Goal: Task Accomplishment & Management: Use online tool/utility

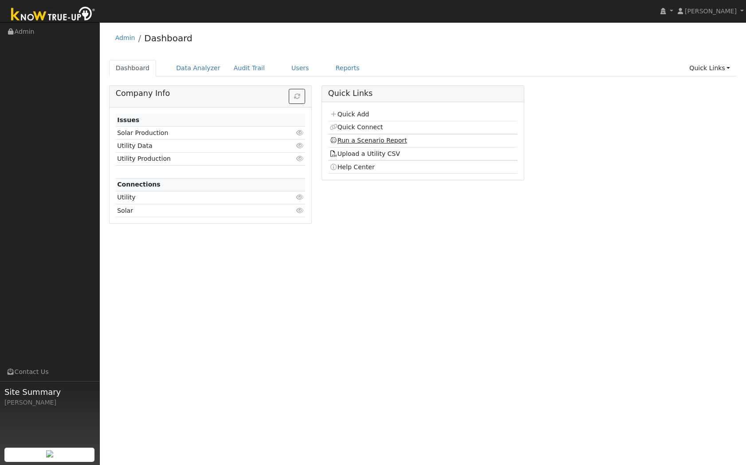
click at [371, 142] on link "Run a Scenario Report" at bounding box center [369, 140] width 78 height 7
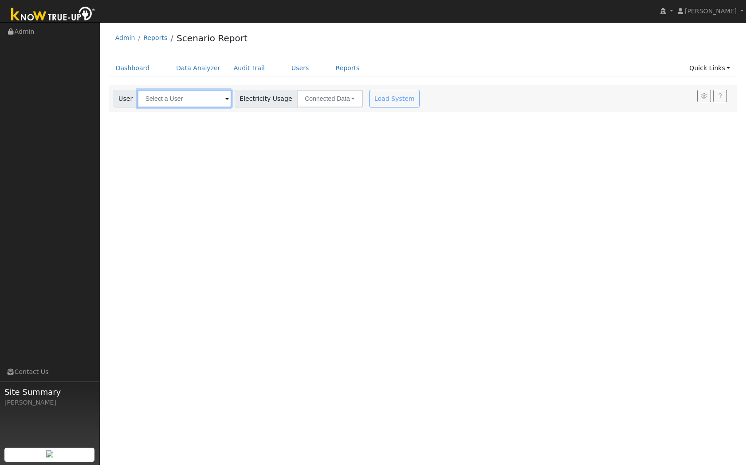
click at [188, 103] on input "text" at bounding box center [185, 99] width 94 height 18
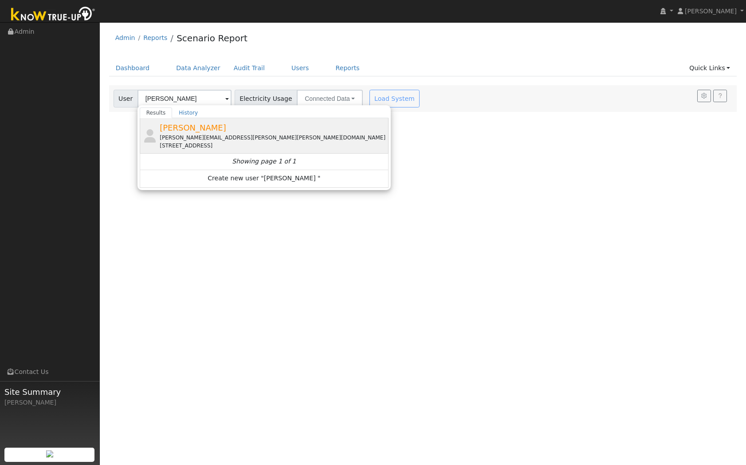
click at [193, 126] on span "[PERSON_NAME]" at bounding box center [193, 127] width 67 height 9
type input "[PERSON_NAME]"
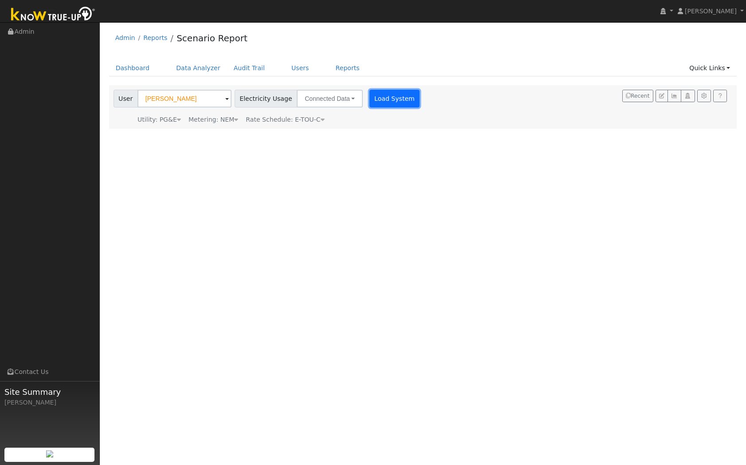
click at [370, 99] on button "Load System" at bounding box center [395, 99] width 51 height 18
